Goal: Complete application form: Complete application form

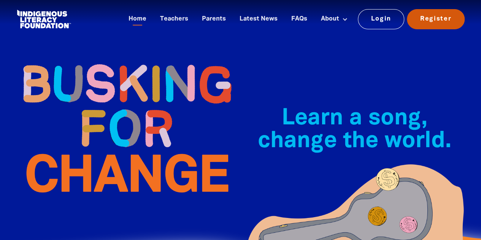
click at [432, 15] on link "Register" at bounding box center [436, 19] width 58 height 20
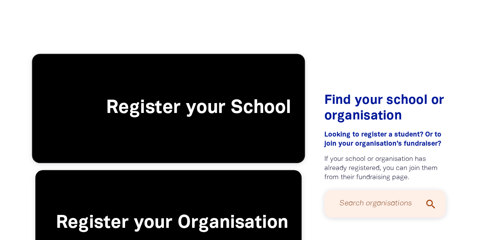
scroll to position [190, 0]
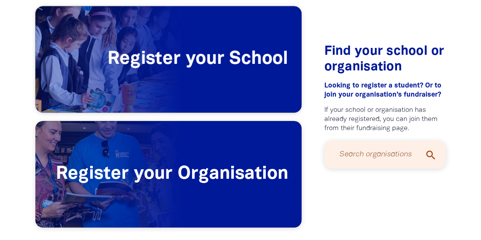
click at [384, 153] on input "Search organisations" at bounding box center [385, 154] width 106 height 20
drag, startPoint x: 363, startPoint y: 156, endPoint x: 352, endPoint y: 153, distance: 10.7
click at [352, 153] on input "lowtehr hall" at bounding box center [385, 154] width 106 height 20
type input "[PERSON_NAME] [PERSON_NAME]"
click at [429, 157] on icon "search" at bounding box center [430, 155] width 12 height 12
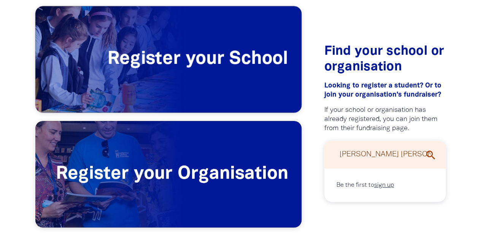
click at [432, 155] on icon "search" at bounding box center [430, 155] width 12 height 12
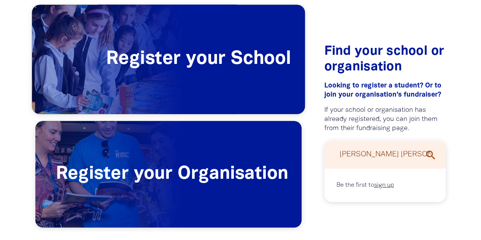
click at [277, 62] on span "Register your School" at bounding box center [168, 59] width 273 height 109
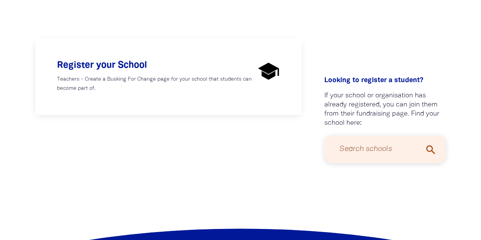
scroll to position [228, 0]
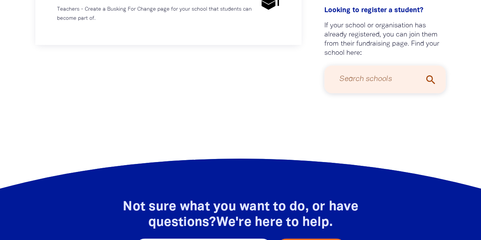
drag, startPoint x: 131, startPoint y: 34, endPoint x: 148, endPoint y: 34, distance: 17.1
click at [132, 34] on div "Register your School Teachers - Create a Busking For Change page for your schoo…" at bounding box center [168, 6] width 266 height 77
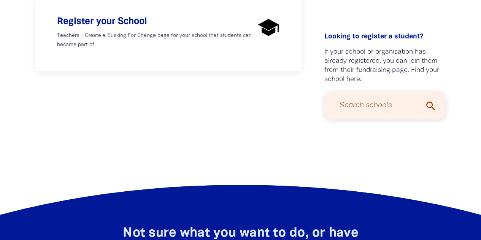
scroll to position [266, 0]
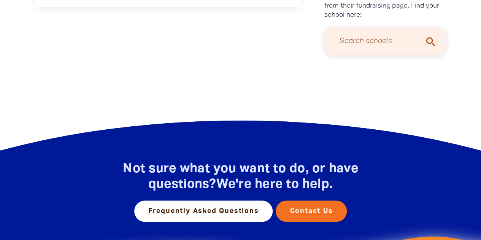
click at [389, 46] on input "Search schools" at bounding box center [385, 41] width 106 height 20
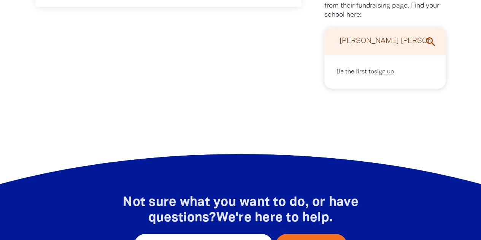
click at [408, 45] on input "[PERSON_NAME] [PERSON_NAME]" at bounding box center [385, 41] width 106 height 20
type input "[PERSON_NAME] [PERSON_NAME]"
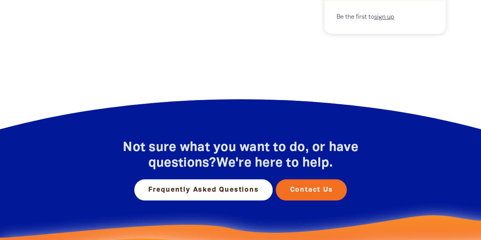
scroll to position [304, 0]
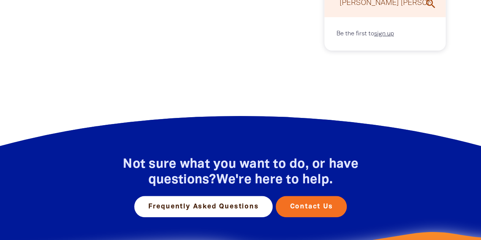
click at [381, 36] on link "sign up" at bounding box center [384, 33] width 20 height 5
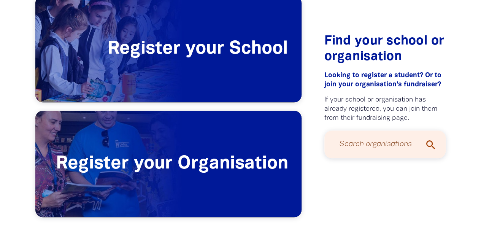
scroll to position [228, 0]
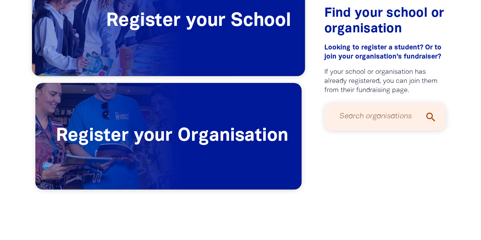
click at [231, 35] on span "Register your School" at bounding box center [168, 21] width 273 height 109
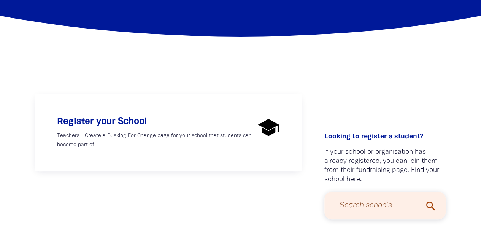
scroll to position [114, 0]
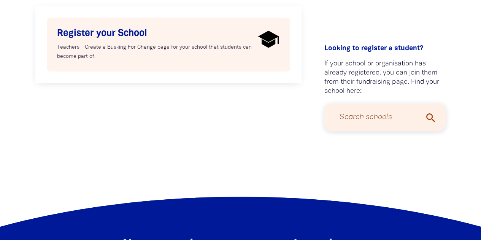
click at [159, 54] on p "Teachers - Create a Busking For Change page for your school that students can b…" at bounding box center [156, 52] width 198 height 18
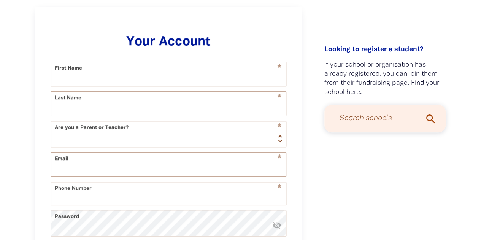
select select "AU"
click at [159, 76] on input "First Name" at bounding box center [168, 74] width 235 height 24
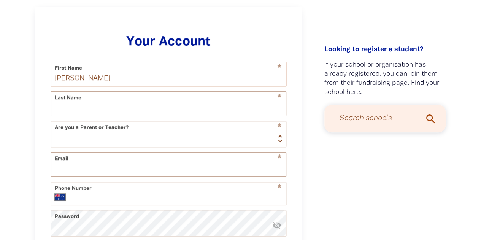
type input "[PERSON_NAME]"
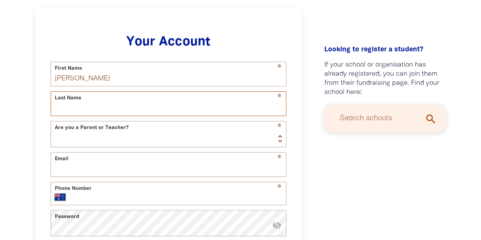
click at [92, 110] on input "Last Name" at bounding box center [168, 104] width 235 height 24
type input "[PERSON_NAME]"
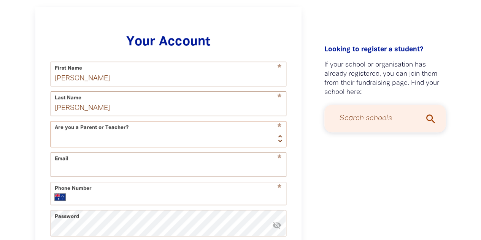
click at [80, 143] on select "Teacher Parent" at bounding box center [168, 133] width 235 height 25
select select "teacher"
click at [51, 124] on select "Teacher Parent" at bounding box center [168, 133] width 235 height 25
click at [79, 198] on div "* Phone Number International [GEOGRAPHIC_DATA] [GEOGRAPHIC_DATA] [GEOGRAPHIC_DA…" at bounding box center [169, 193] width 236 height 23
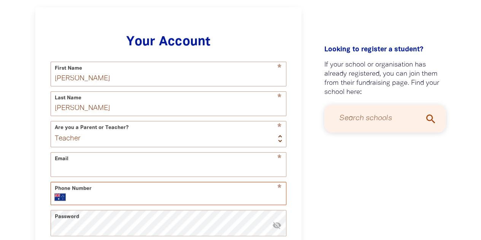
click at [81, 201] on input "Phone Number" at bounding box center [176, 197] width 209 height 8
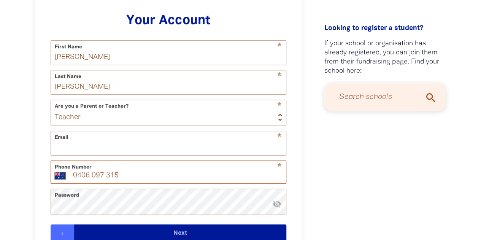
scroll to position [303, 0]
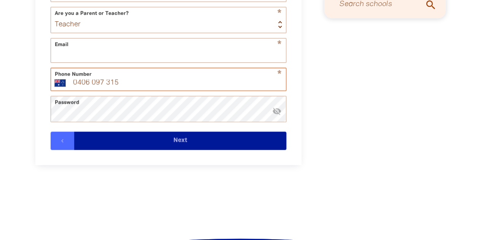
type input "0406 097 315"
click at [130, 147] on button "Next" at bounding box center [180, 141] width 212 height 18
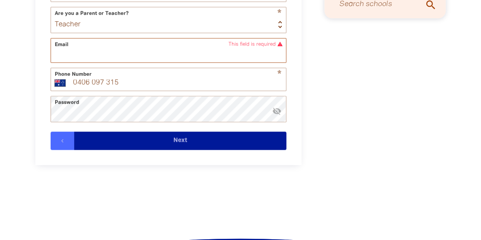
click at [119, 60] on input "Email" at bounding box center [168, 50] width 235 height 24
type input "[EMAIL_ADDRESS][DOMAIN_NAME]"
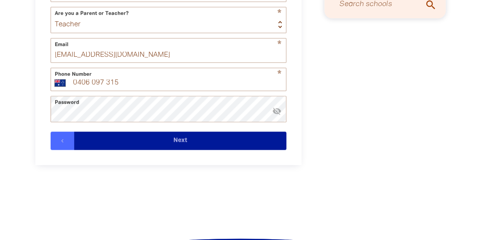
click at [204, 150] on button "Next" at bounding box center [180, 141] width 212 height 18
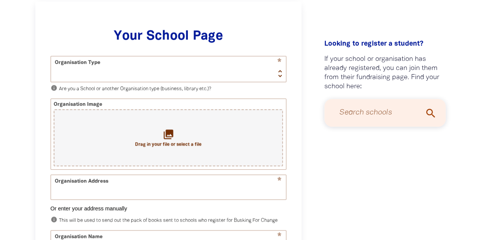
scroll to position [189, 0]
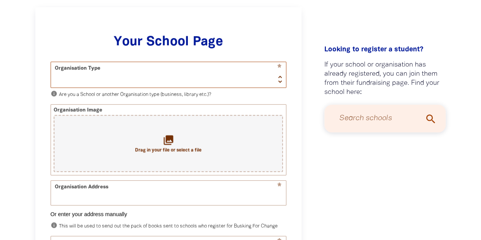
click at [148, 68] on select "School Organisation" at bounding box center [168, 74] width 235 height 25
select select "school"
click at [51, 62] on select "School Organisation" at bounding box center [168, 74] width 235 height 25
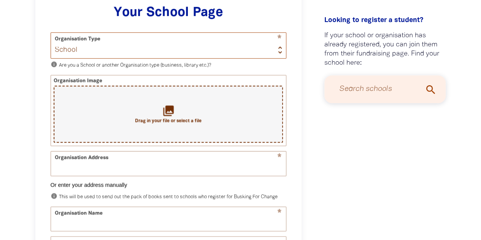
scroll to position [265, 0]
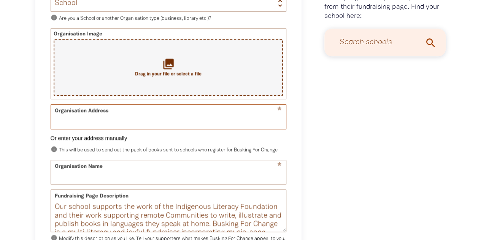
click at [119, 119] on input "Organisation Address" at bounding box center [168, 117] width 235 height 24
click at [110, 121] on input "Organisation Address" at bounding box center [168, 117] width 235 height 24
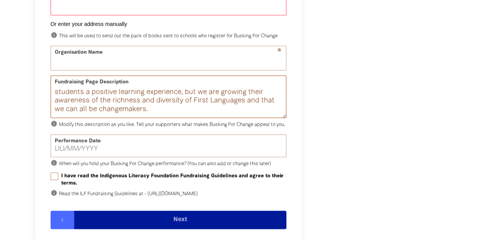
scroll to position [0, 0]
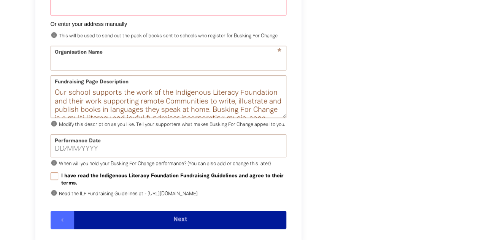
click at [108, 156] on div "Performance Date" at bounding box center [169, 145] width 236 height 23
type input "__/__/____"
click at [104, 152] on input "__/__/____" at bounding box center [168, 149] width 227 height 7
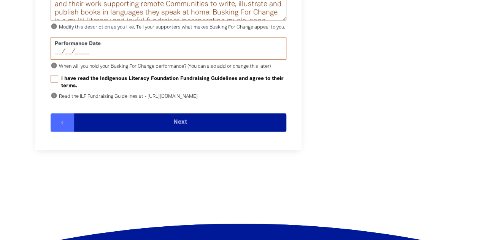
scroll to position [493, 0]
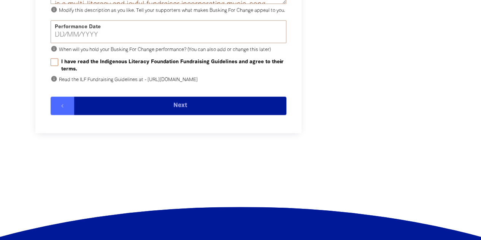
click at [177, 115] on button "Next" at bounding box center [180, 106] width 212 height 18
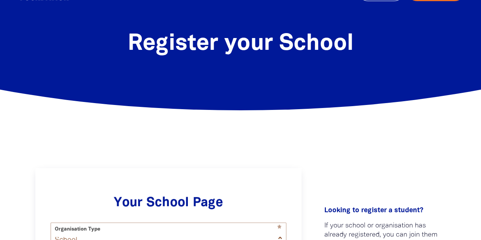
scroll to position [0, 0]
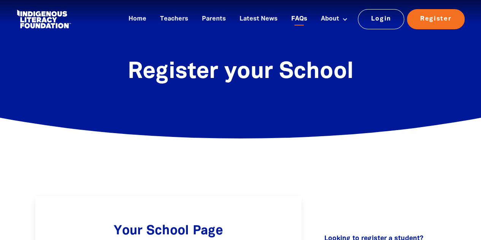
click at [298, 16] on link "FAQs" at bounding box center [299, 19] width 25 height 13
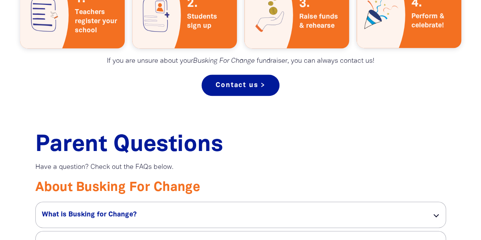
scroll to position [570, 0]
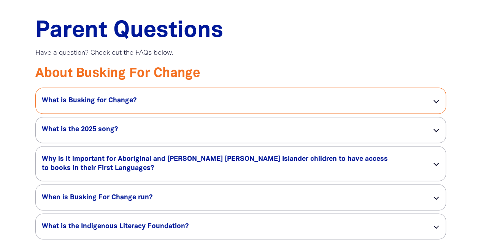
click at [181, 98] on h5 "What is Busking for Change? link" at bounding box center [231, 100] width 378 height 9
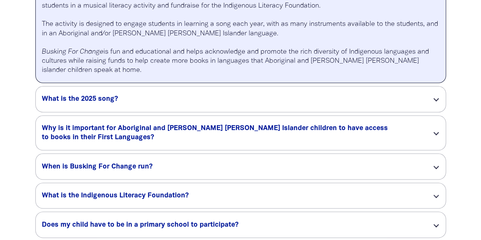
scroll to position [722, 0]
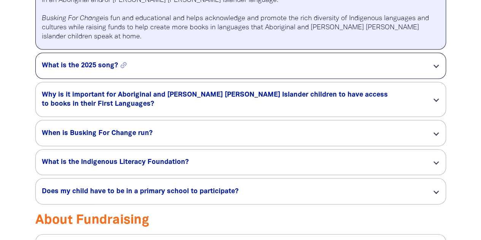
click at [170, 70] on h5 "What is the 2025 song? link" at bounding box center [231, 65] width 378 height 9
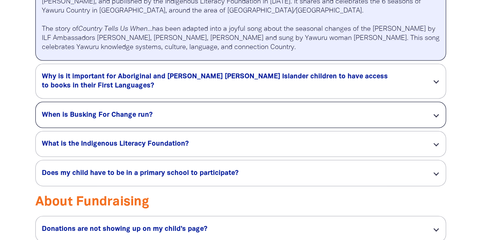
click at [151, 111] on div "When is Busking For Change run? link" at bounding box center [241, 114] width 410 height 25
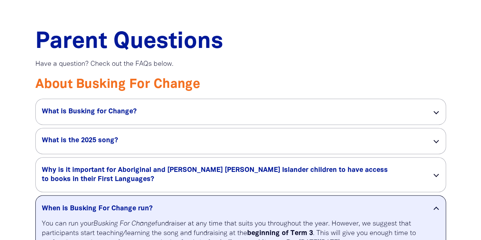
scroll to position [532, 0]
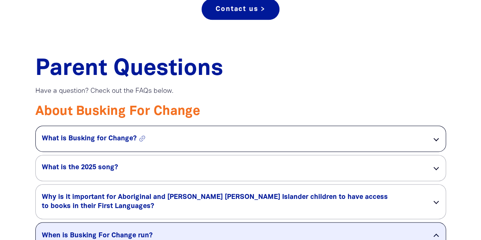
click at [110, 139] on h5 "What is Busking for Change? link" at bounding box center [231, 138] width 378 height 9
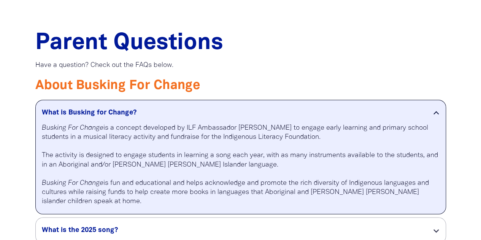
scroll to position [570, 0]
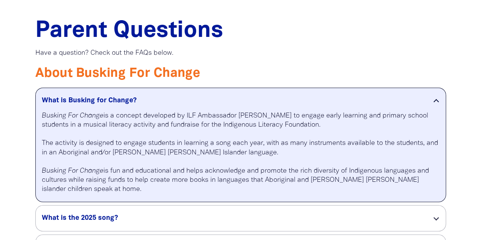
click at [256, 65] on p at bounding box center [240, 62] width 411 height 8
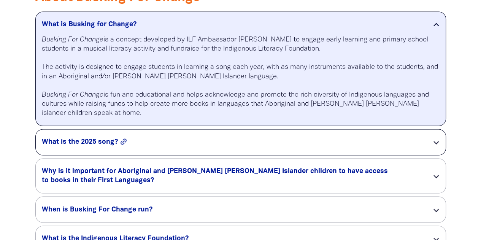
click at [146, 138] on button "link" at bounding box center [138, 141] width 38 height 8
click at [112, 142] on h5 "What is the 2025 song? link" at bounding box center [231, 141] width 378 height 9
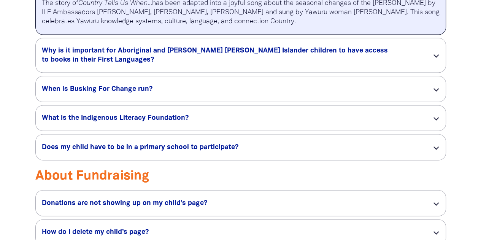
scroll to position [760, 0]
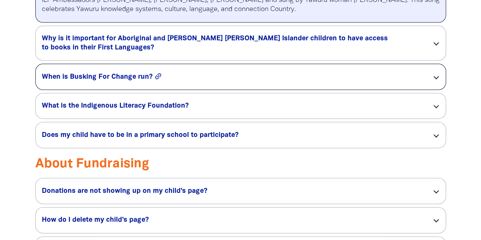
click at [167, 81] on button "link" at bounding box center [173, 76] width 38 height 8
click at [123, 79] on h5 "When is Busking For Change run? link" at bounding box center [231, 77] width 378 height 9
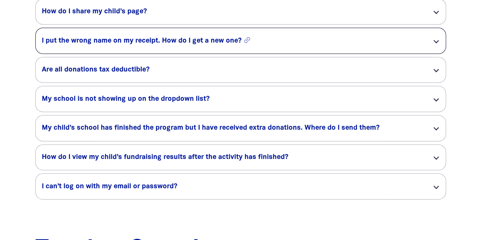
scroll to position [1065, 0]
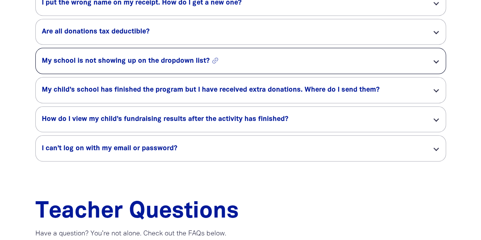
click at [124, 65] on h5 "My school is not showing up on the dropdown list? link" at bounding box center [231, 61] width 378 height 9
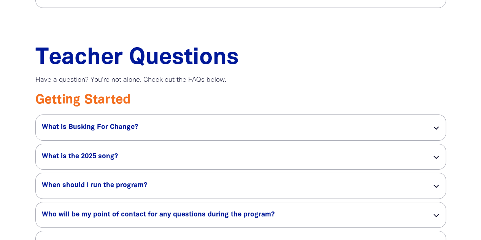
scroll to position [1255, 0]
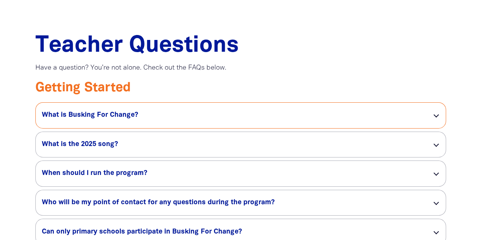
click at [95, 114] on div "What is Busking For Change? link" at bounding box center [241, 115] width 410 height 25
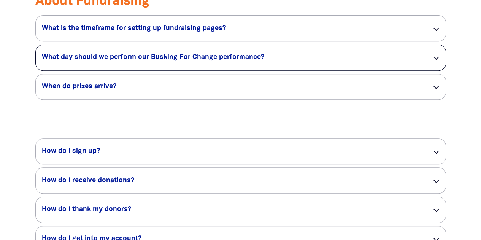
scroll to position [1597, 0]
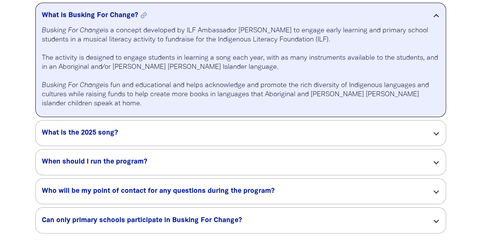
scroll to position [1407, 0]
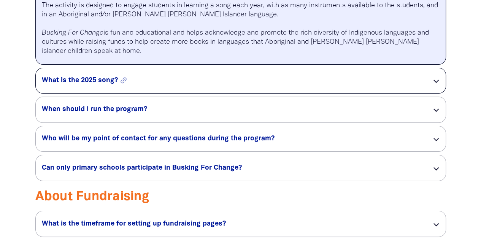
click at [108, 83] on h5 "What is the 2025 song? link" at bounding box center [231, 80] width 378 height 9
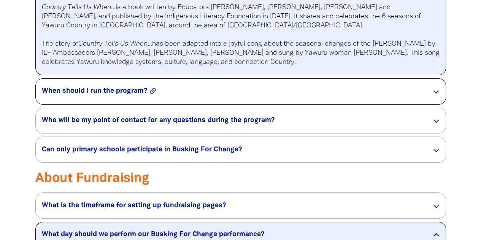
click at [152, 94] on icon "link" at bounding box center [153, 91] width 12 height 12
click at [129, 95] on h5 "When should I run the program? link" at bounding box center [231, 91] width 378 height 9
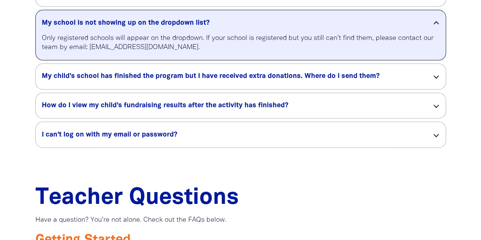
scroll to position [951, 0]
